Goal: Transaction & Acquisition: Subscribe to service/newsletter

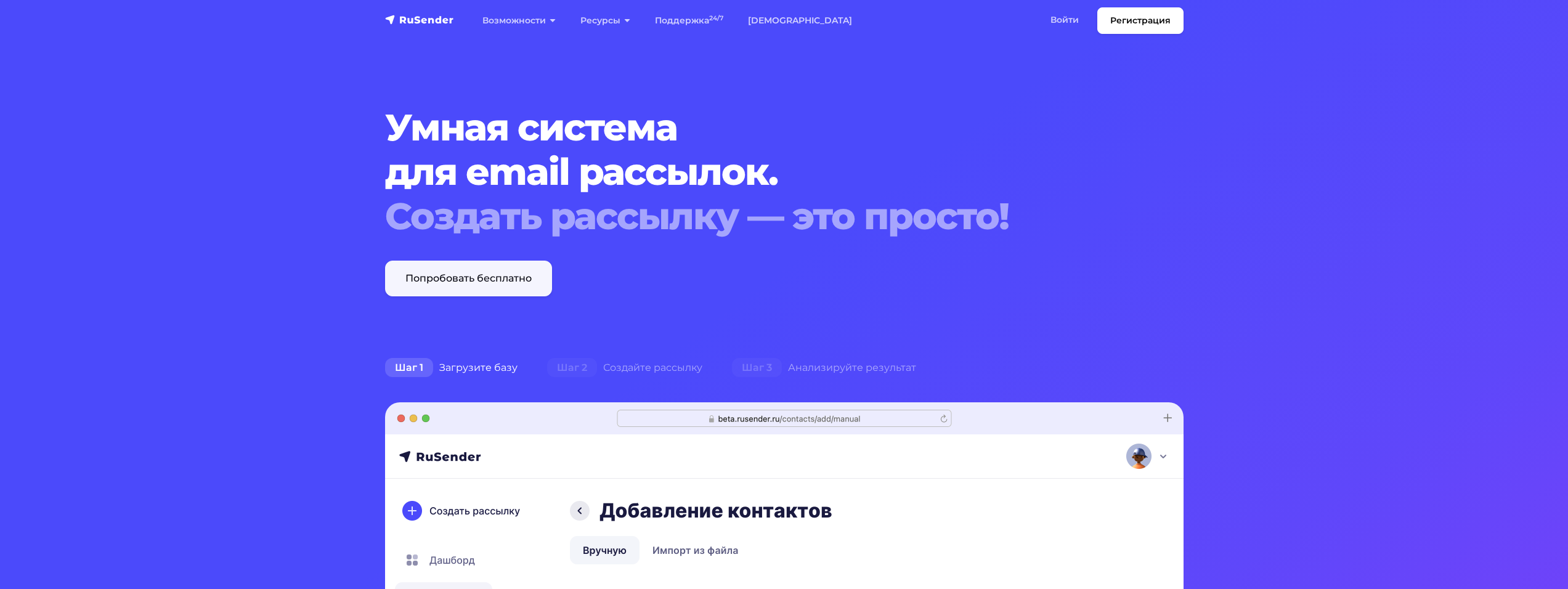
click at [455, 282] on link "Попробовать бесплатно" at bounding box center [469, 278] width 167 height 36
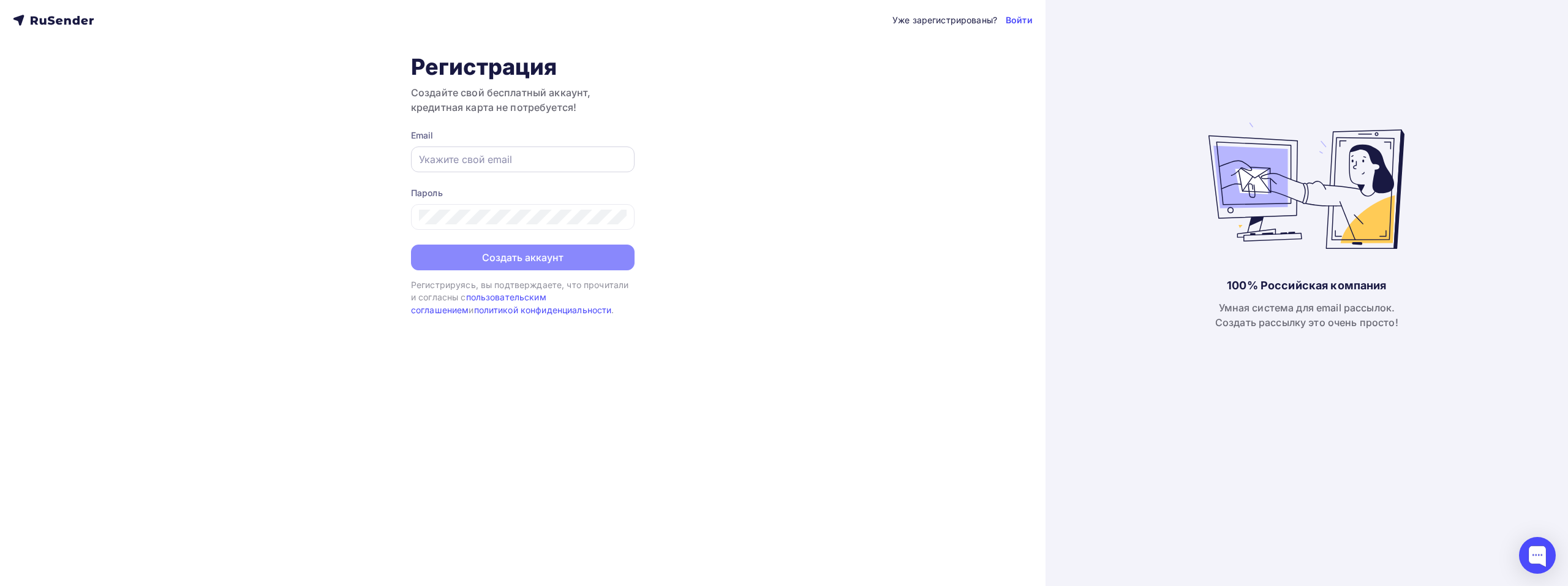
click at [509, 161] on input "text" at bounding box center [522, 159] width 208 height 15
type input "[EMAIL_ADDRESS][DOMAIN_NAME]"
click at [506, 226] on div at bounding box center [523, 217] width 224 height 26
drag, startPoint x: 675, startPoint y: 284, endPoint x: 685, endPoint y: 280, distance: 10.8
click at [677, 283] on div "Уже зарегистрированы? Войти Регистрация Создайте свой бесплатный аккаунт, креди…" at bounding box center [522, 293] width 1046 height 586
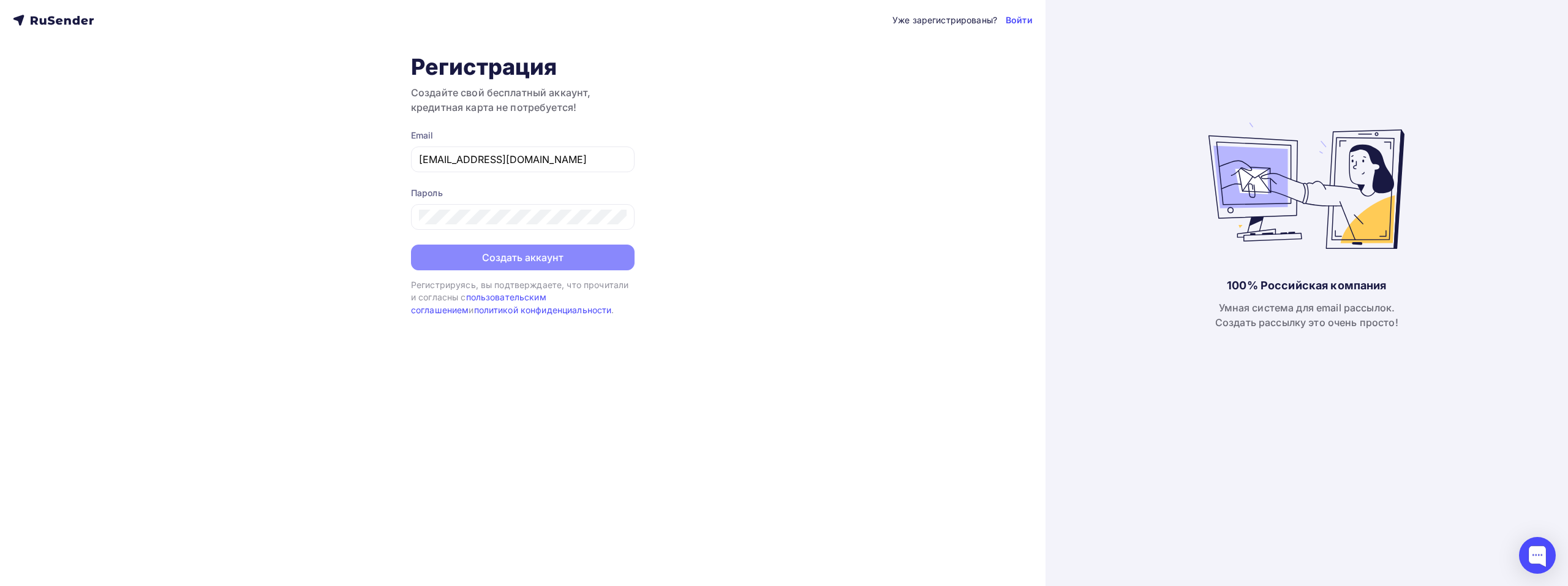
click at [536, 202] on div "Пароль" at bounding box center [523, 208] width 224 height 43
click at [411, 246] on button "Создать аккаунт" at bounding box center [523, 258] width 224 height 26
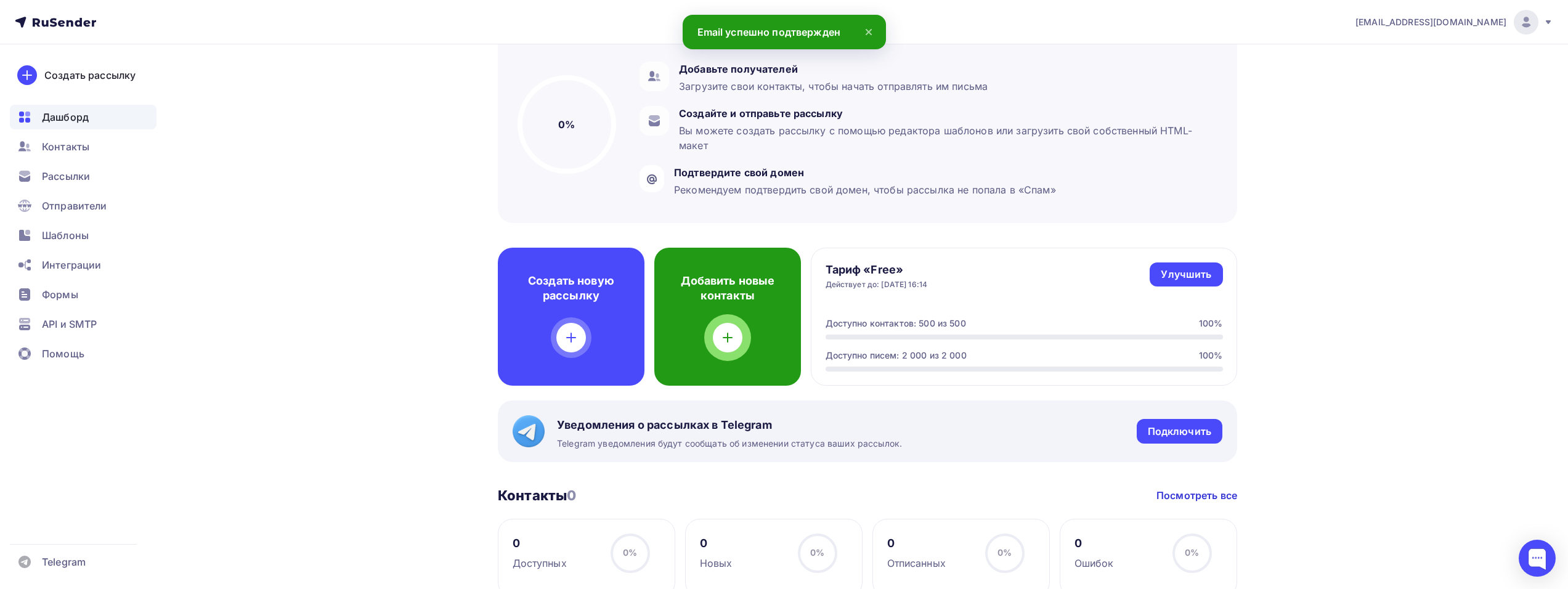
scroll to position [123, 0]
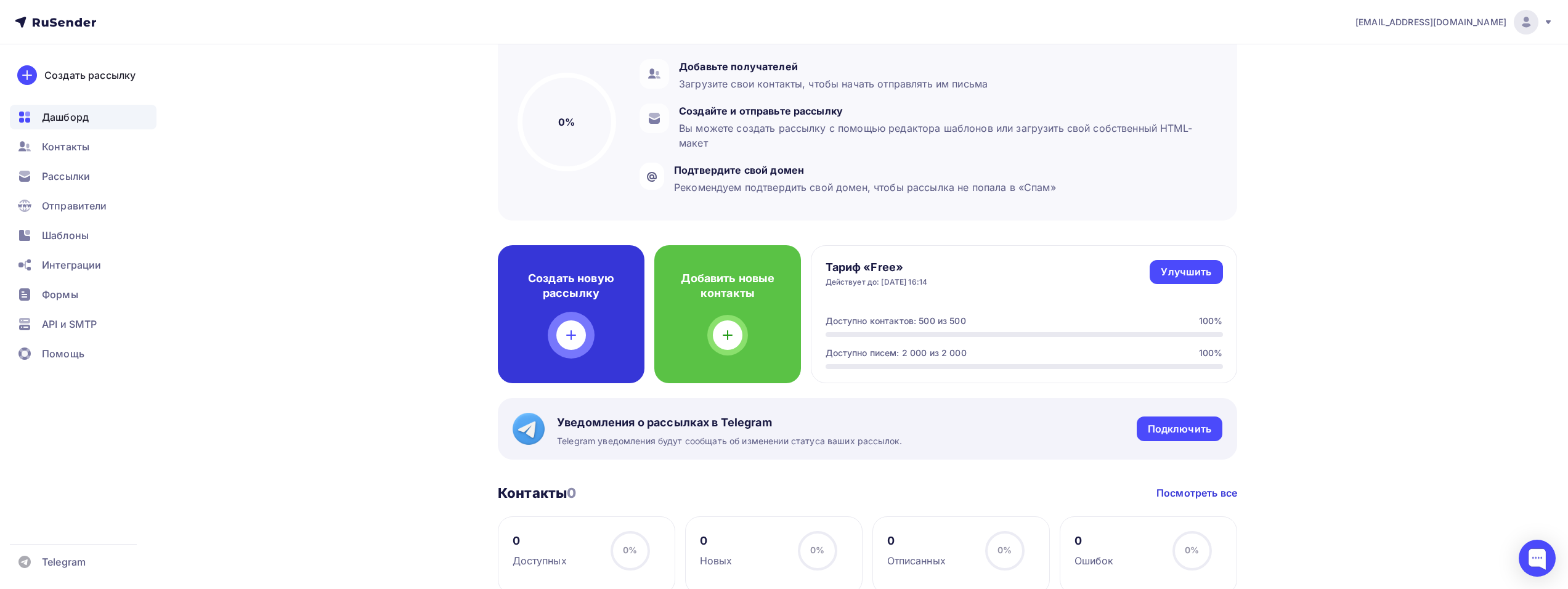
click at [577, 289] on h4 "Создать новую рассылку" at bounding box center [571, 285] width 107 height 30
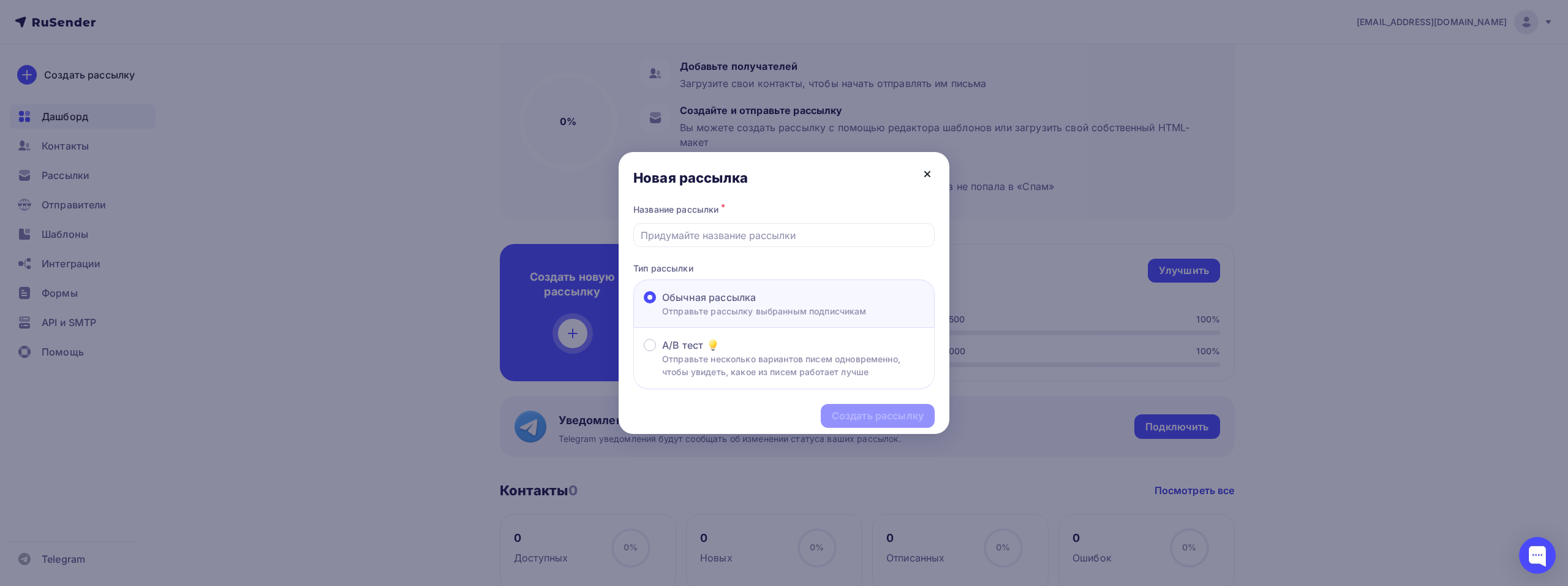
click at [927, 170] on icon at bounding box center [927, 174] width 15 height 15
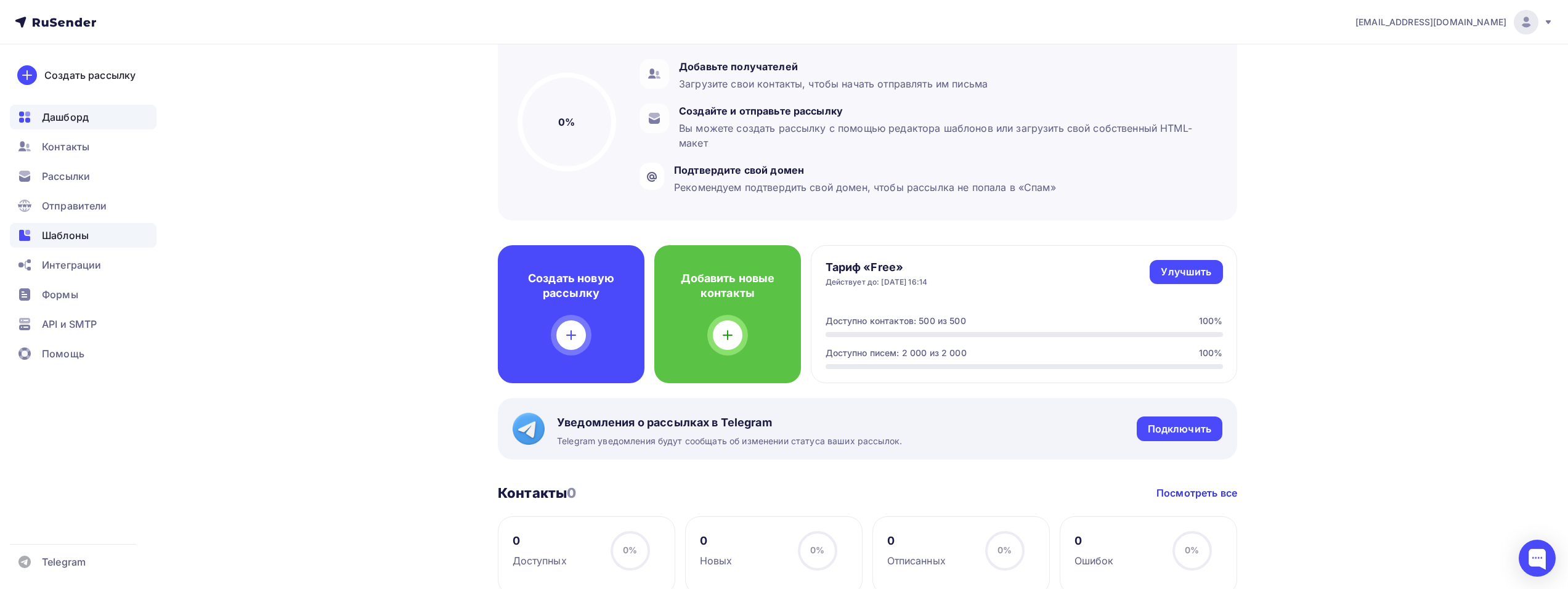
click at [96, 237] on div "Шаблоны" at bounding box center [83, 235] width 147 height 24
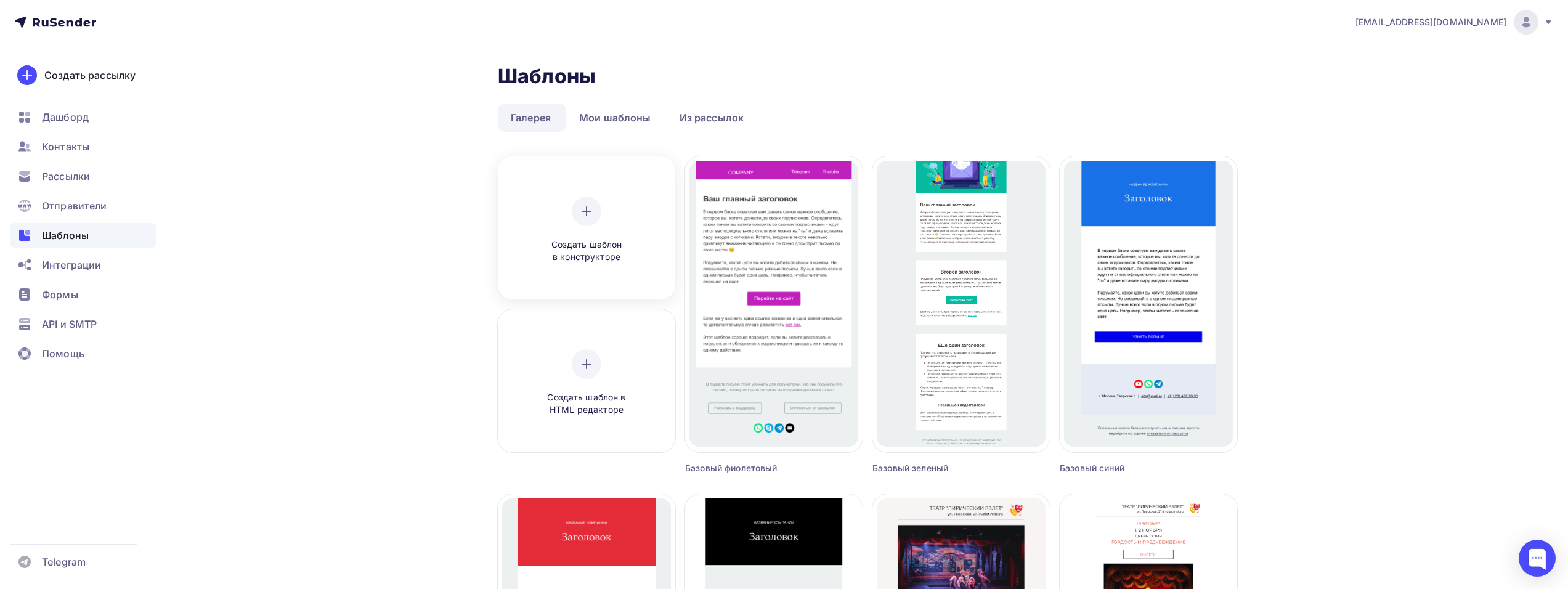
click at [596, 222] on div "Создать шаблон в конструкторе" at bounding box center [587, 230] width 117 height 67
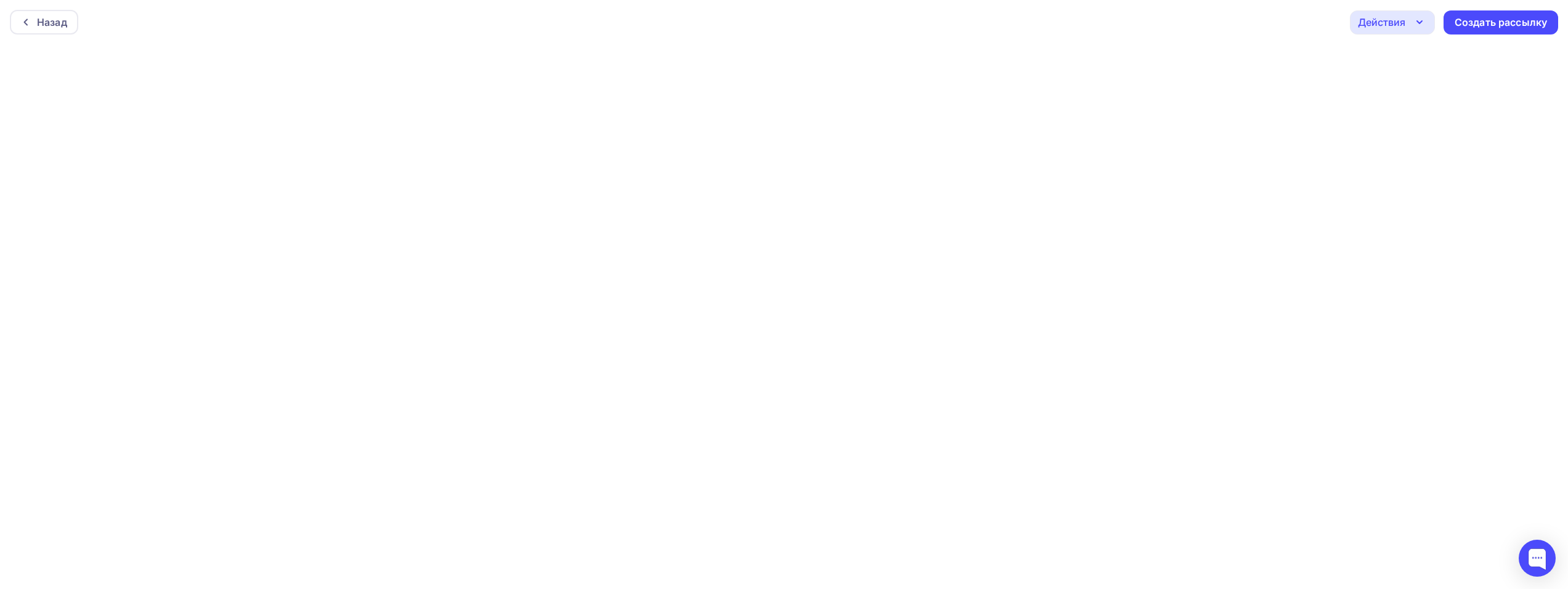
click at [1391, 22] on div "Действия" at bounding box center [1381, 22] width 48 height 15
click at [1553, 42] on div "Назад Действия Отправить тестовое письмо Предпросмотр Сохранить в Мои шаблоны В…" at bounding box center [784, 22] width 1568 height 44
